Goal: Task Accomplishment & Management: Manage account settings

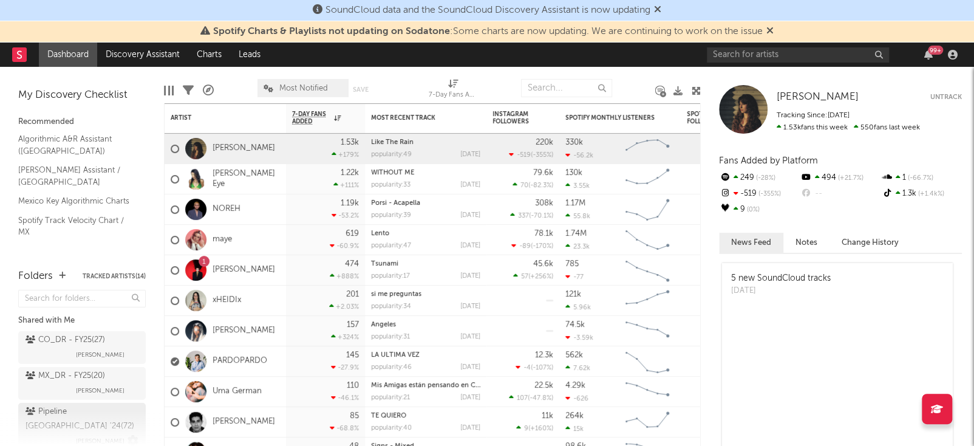
click at [55, 413] on div "Pipeline Mexico '24 ( 72 )" at bounding box center [81, 418] width 110 height 29
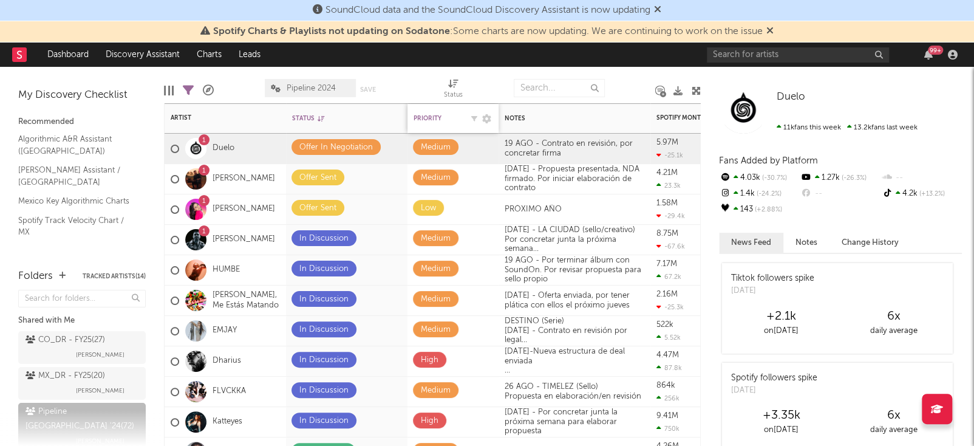
click at [447, 121] on div "Priority" at bounding box center [437, 118] width 49 height 7
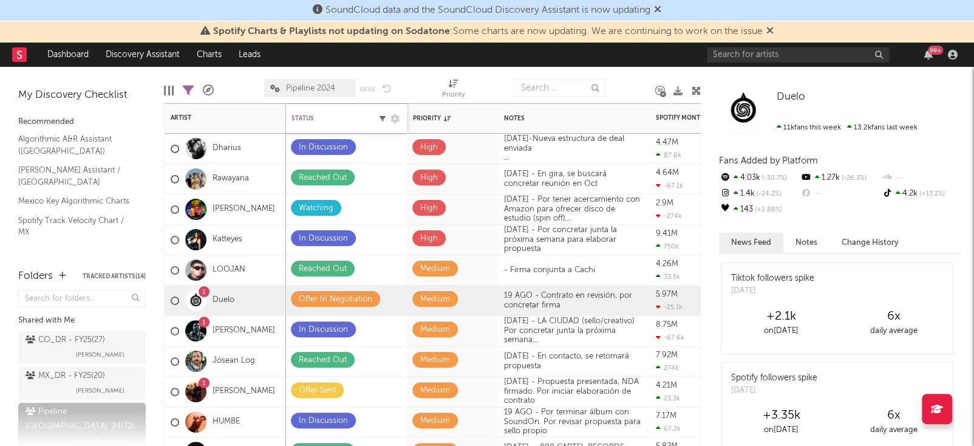
click at [379, 117] on icon "button" at bounding box center [382, 118] width 6 height 6
select select "doesNotInclude"
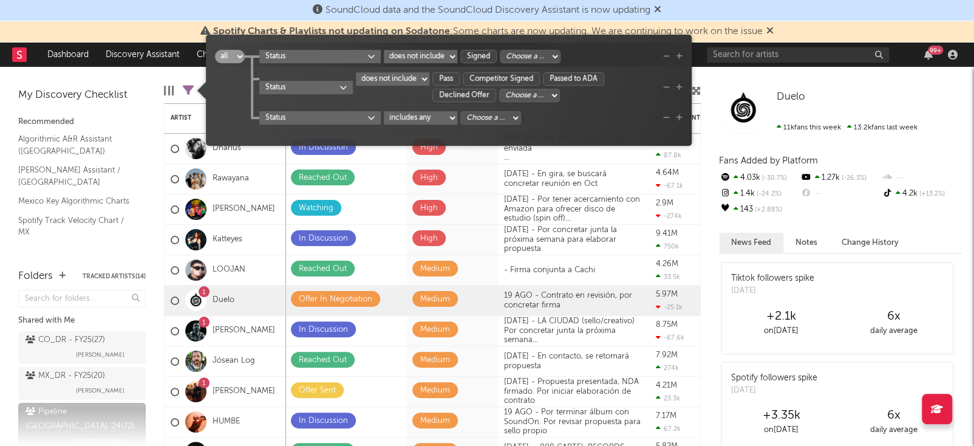
click at [724, 75] on div "Duelo Duelo 11k fans this week 13.2k fans last week Fans Added by Platform 4.03…" at bounding box center [837, 256] width 273 height 379
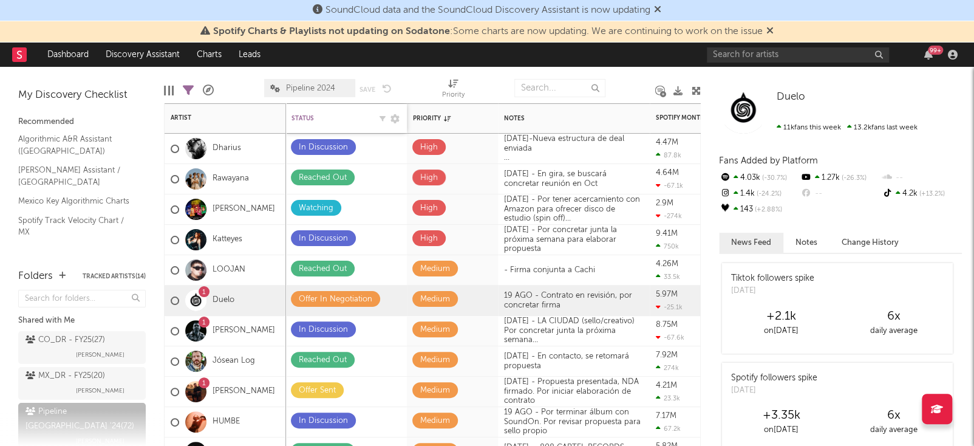
click at [338, 120] on div "Status" at bounding box center [330, 118] width 79 height 7
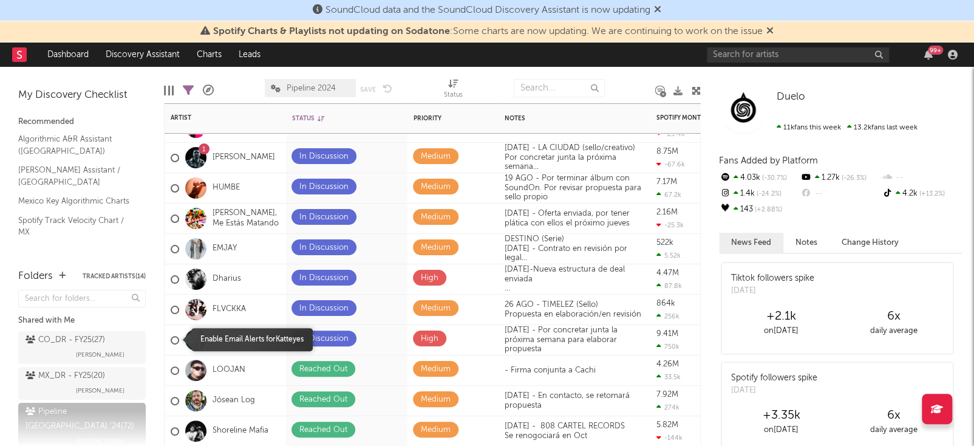
click at [173, 341] on div at bounding box center [175, 340] width 9 height 9
click at [171, 341] on input "checkbox" at bounding box center [171, 340] width 0 height 11
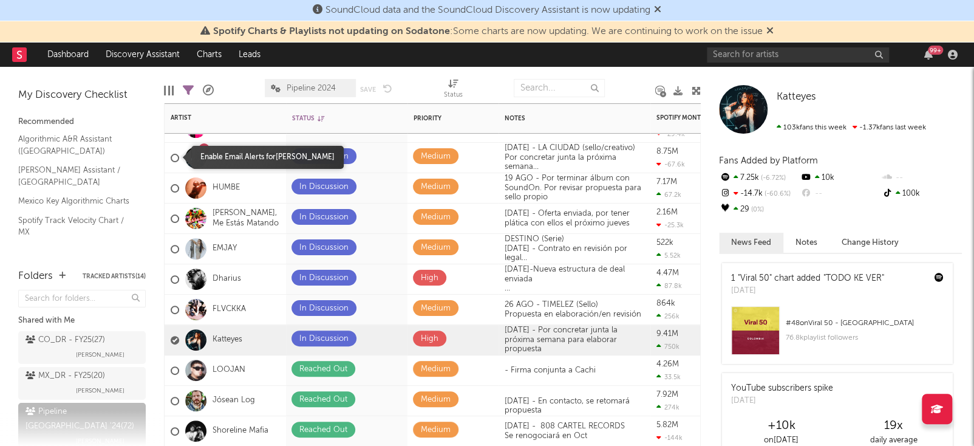
click at [175, 157] on div at bounding box center [175, 158] width 9 height 9
click at [171, 157] on input "checkbox" at bounding box center [171, 157] width 0 height 11
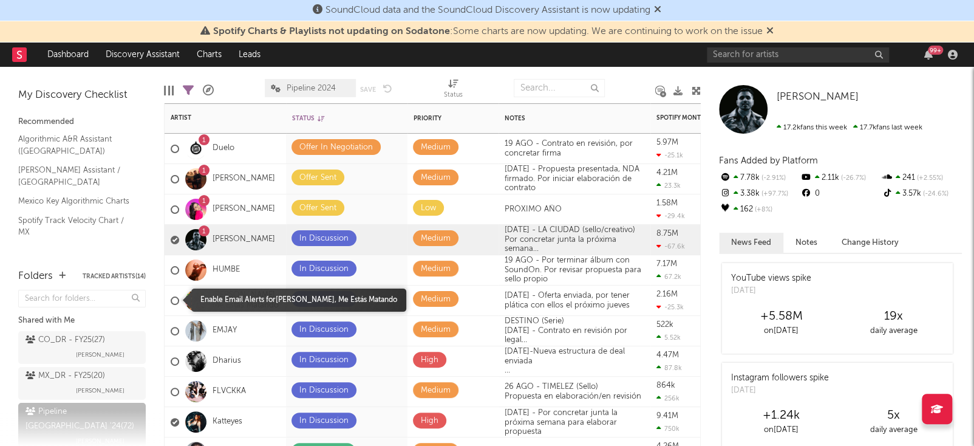
click at [172, 298] on div at bounding box center [175, 300] width 9 height 9
click at [171, 298] on input "checkbox" at bounding box center [171, 300] width 0 height 11
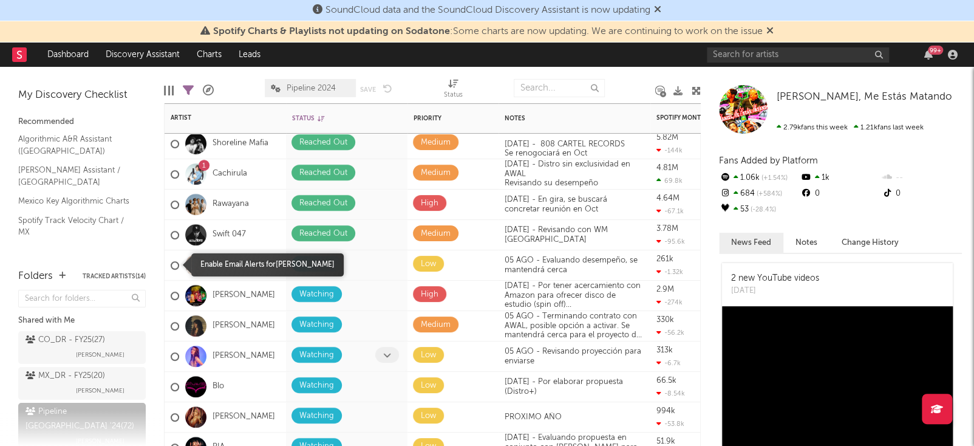
drag, startPoint x: 175, startPoint y: 265, endPoint x: 383, endPoint y: 342, distance: 221.9
click at [175, 265] on div at bounding box center [175, 265] width 9 height 9
click at [171, 265] on input "checkbox" at bounding box center [171, 265] width 0 height 11
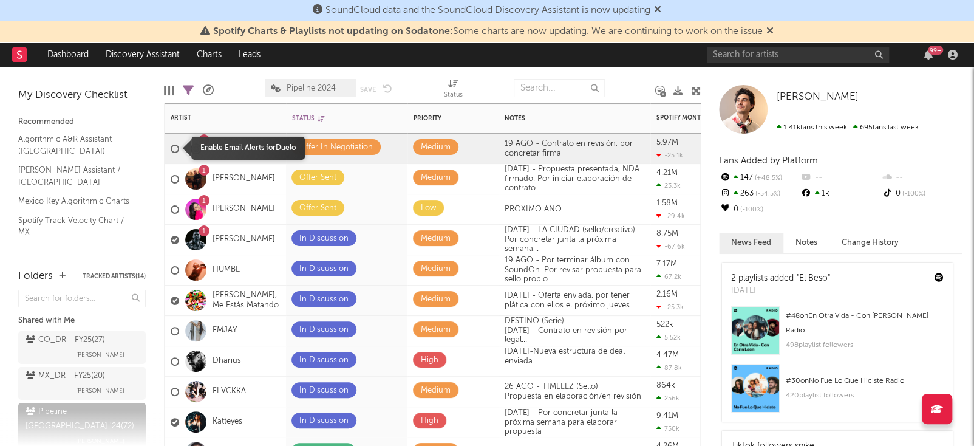
click at [173, 151] on div at bounding box center [175, 149] width 9 height 9
click at [171, 151] on input "checkbox" at bounding box center [171, 148] width 0 height 11
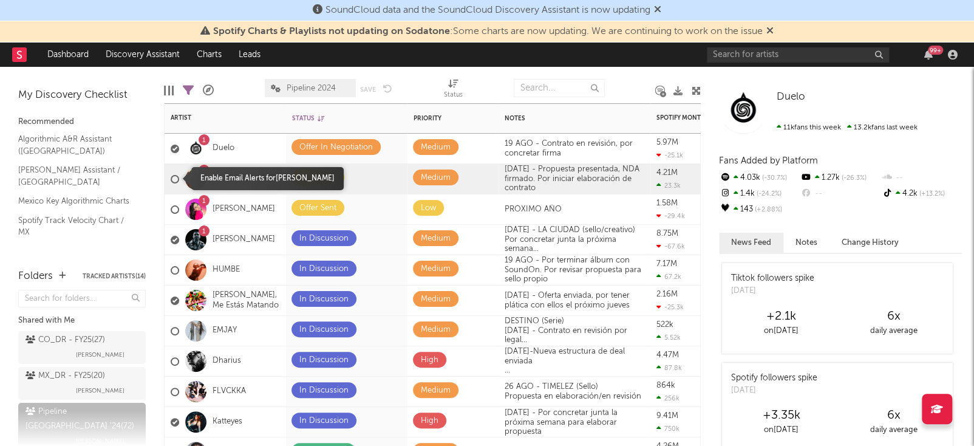
click at [176, 179] on div at bounding box center [175, 179] width 9 height 9
click at [171, 179] on input "checkbox" at bounding box center [171, 179] width 0 height 11
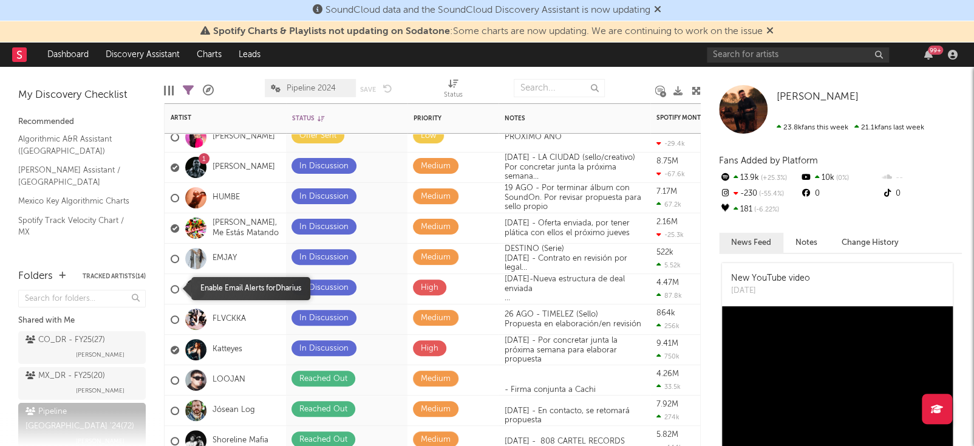
drag, startPoint x: 174, startPoint y: 286, endPoint x: 182, endPoint y: 291, distance: 9.6
click at [174, 286] on div at bounding box center [175, 289] width 9 height 9
click at [171, 286] on input "checkbox" at bounding box center [171, 289] width 0 height 11
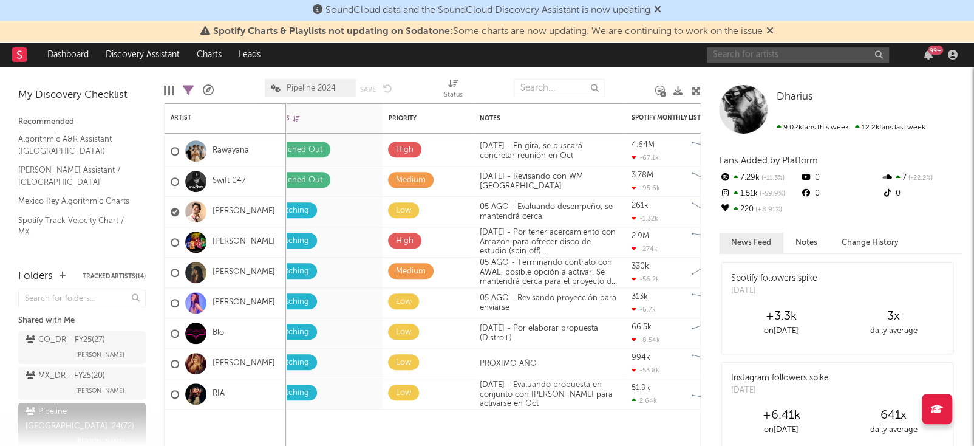
click at [788, 50] on input "text" at bounding box center [798, 54] width 182 height 15
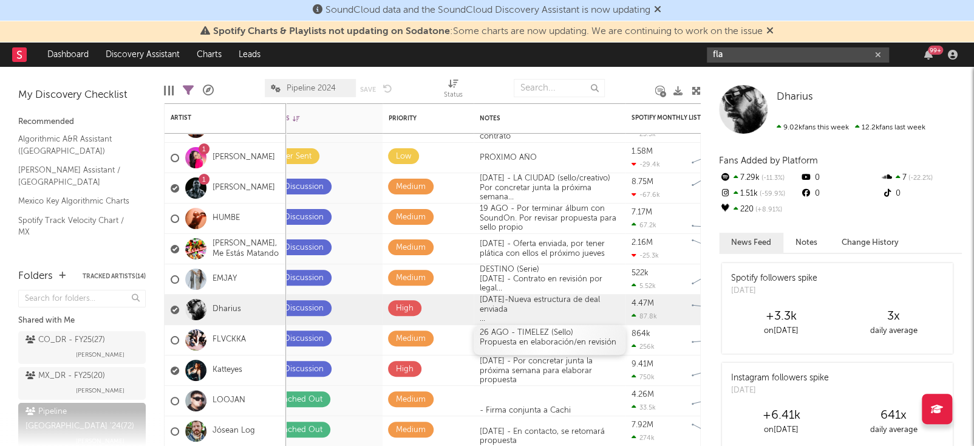
type input "fla"
drag, startPoint x: 526, startPoint y: 342, endPoint x: 553, endPoint y: 340, distance: 26.8
click at [526, 342] on div "26 AGO - TIMELEZ (Sello) Propuesta en elaboración/en revisión" at bounding box center [550, 340] width 152 height 30
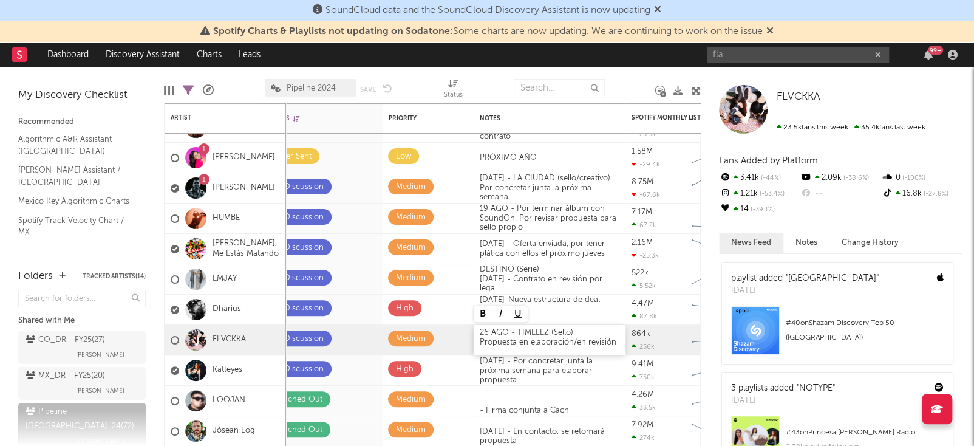
click at [614, 342] on div "26 AGO - TIMELEZ (Sello) Propuesta en elaboración/en revisión" at bounding box center [550, 340] width 152 height 30
click at [636, 71] on div "Edit Columns Filters ( 23 of 72 ) A&R Pipeline Pipeline 2024 Save Save as Status" at bounding box center [432, 85] width 537 height 36
click at [746, 57] on input "fla" at bounding box center [798, 54] width 182 height 15
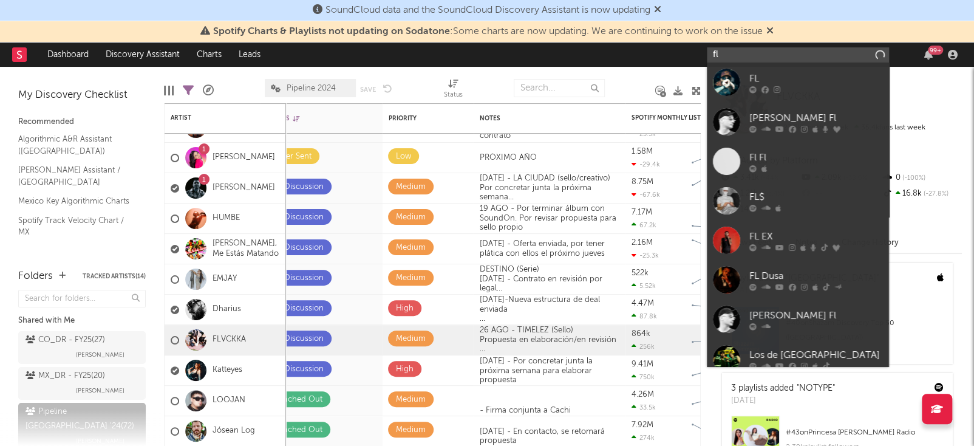
type input "f"
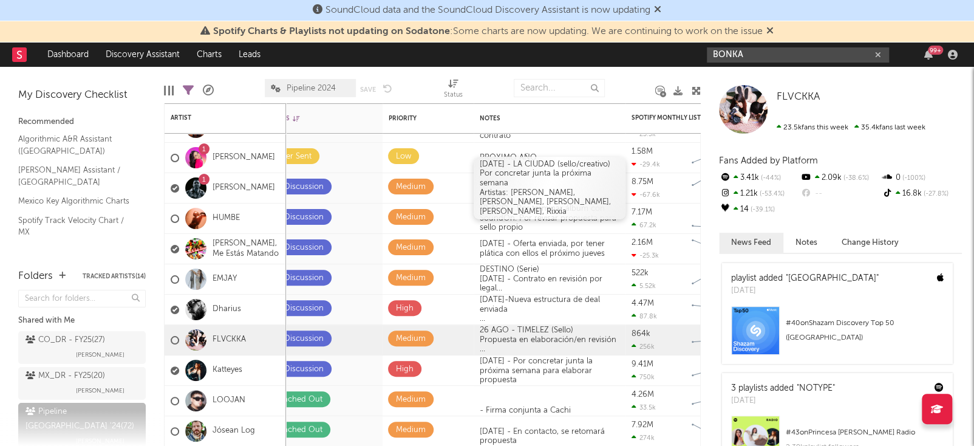
type input "BONKA"
